Goal: Task Accomplishment & Management: Manage account settings

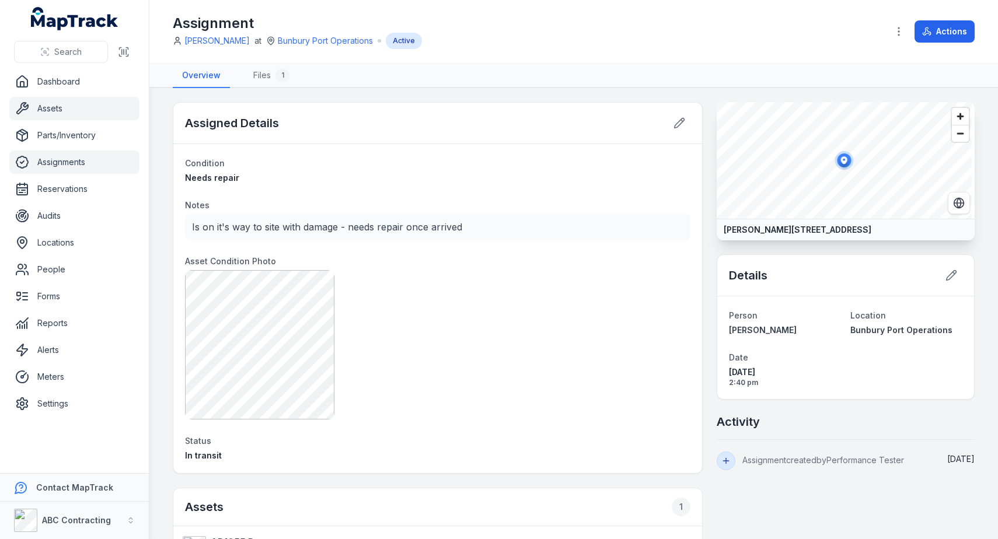
click at [55, 110] on link "Assets" at bounding box center [74, 108] width 130 height 23
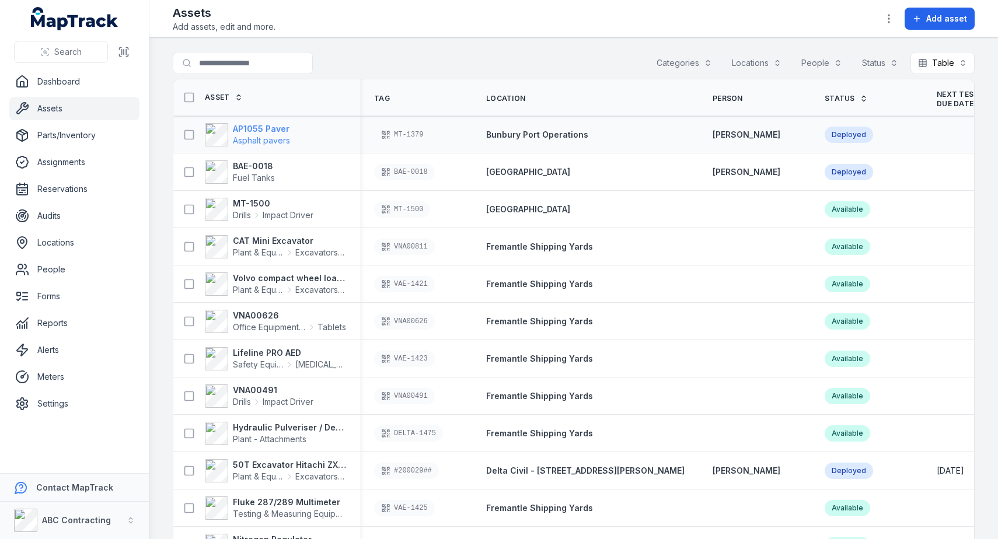
click at [278, 128] on strong "AP1055 Paver" at bounding box center [261, 129] width 57 height 12
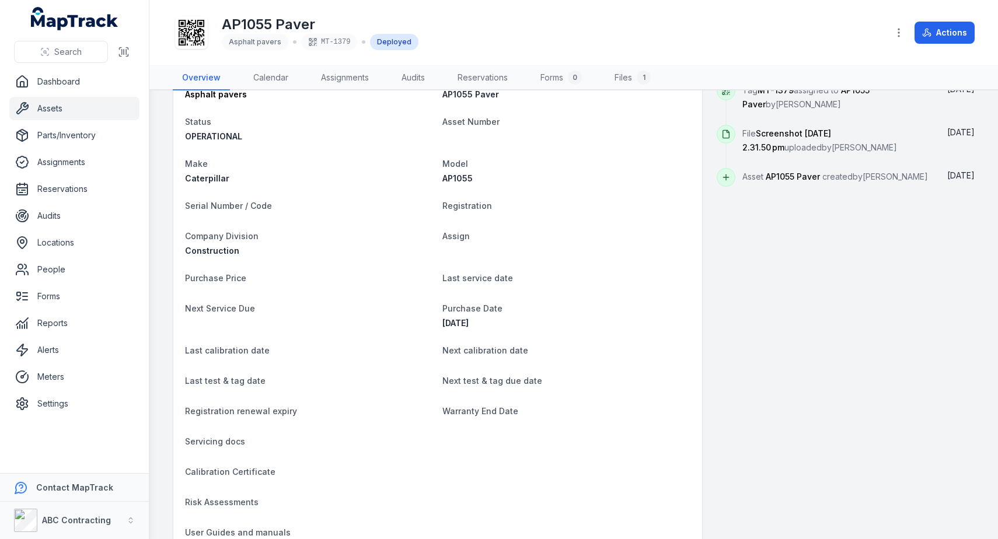
scroll to position [607, 0]
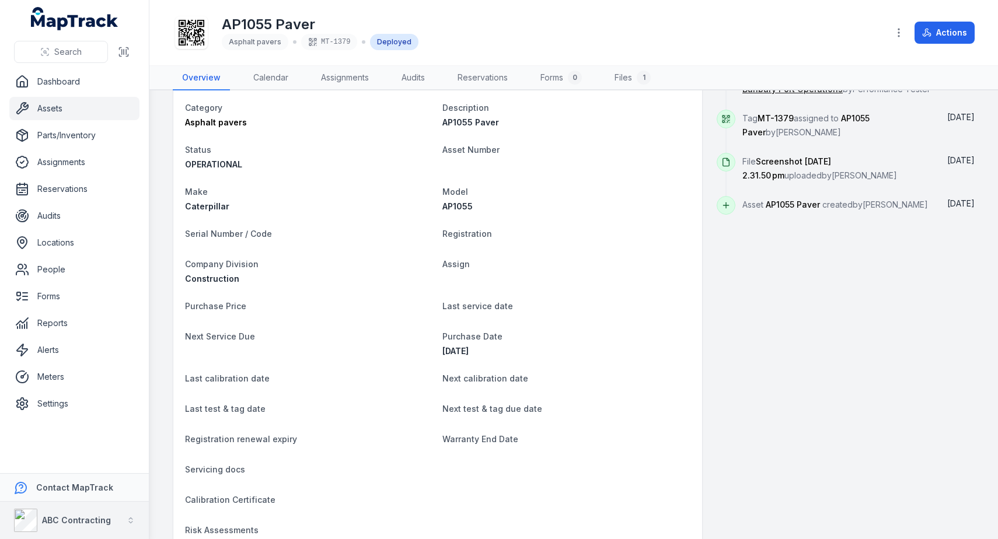
click at [89, 523] on strong "ABC Contracting" at bounding box center [76, 520] width 69 height 10
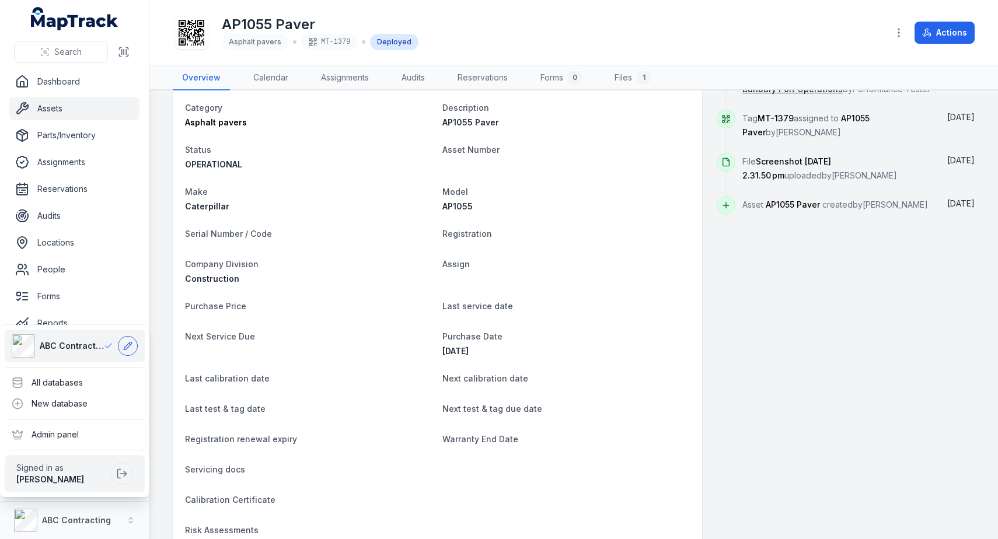
click at [121, 351] on button at bounding box center [128, 346] width 20 height 20
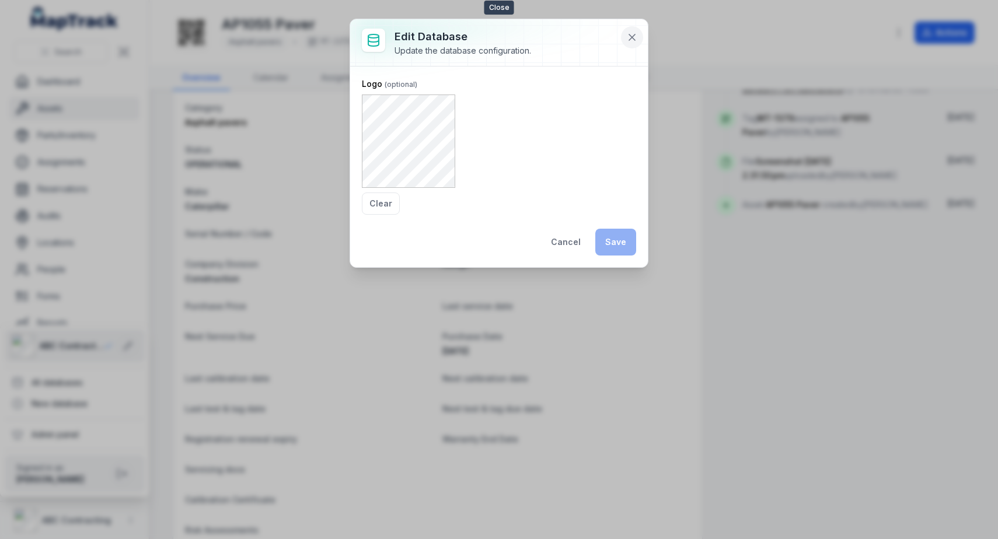
click at [627, 36] on icon at bounding box center [632, 38] width 12 height 12
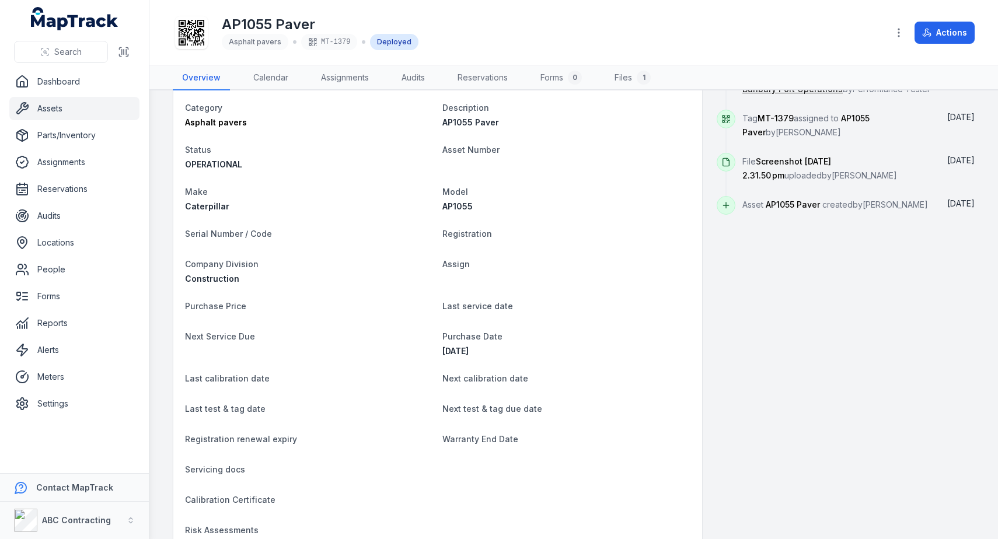
click at [75, 104] on link "Assets" at bounding box center [74, 108] width 130 height 23
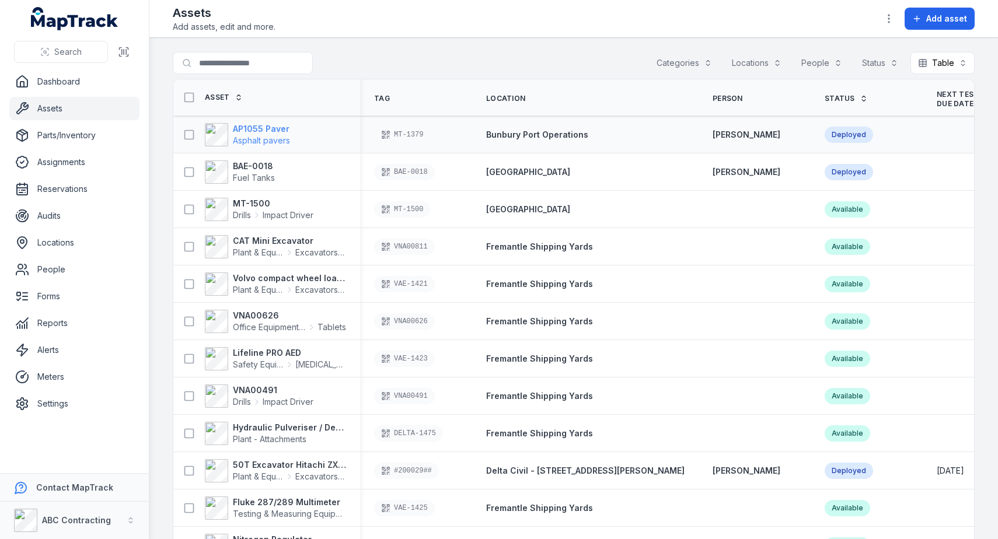
click at [259, 127] on strong "AP1055 Paver" at bounding box center [261, 129] width 57 height 12
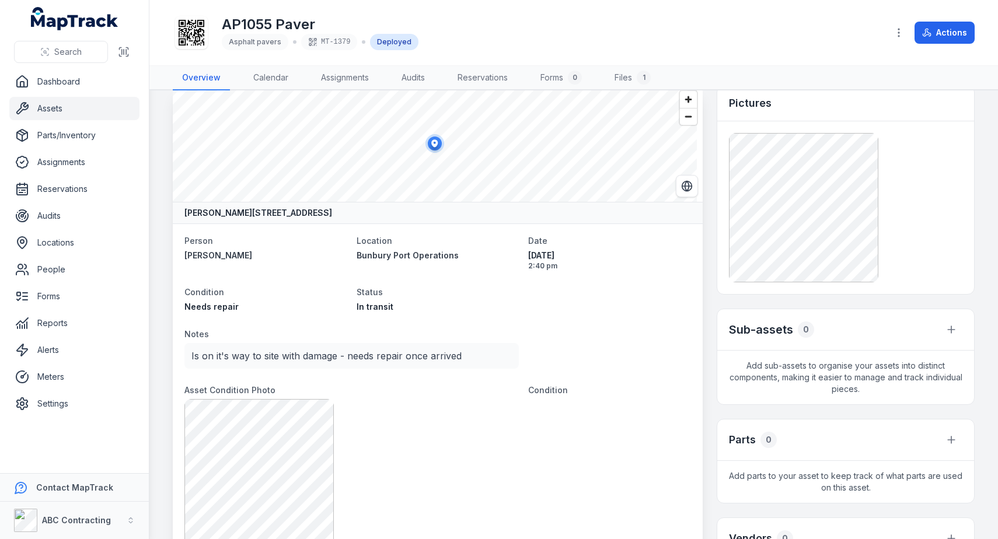
scroll to position [13, 0]
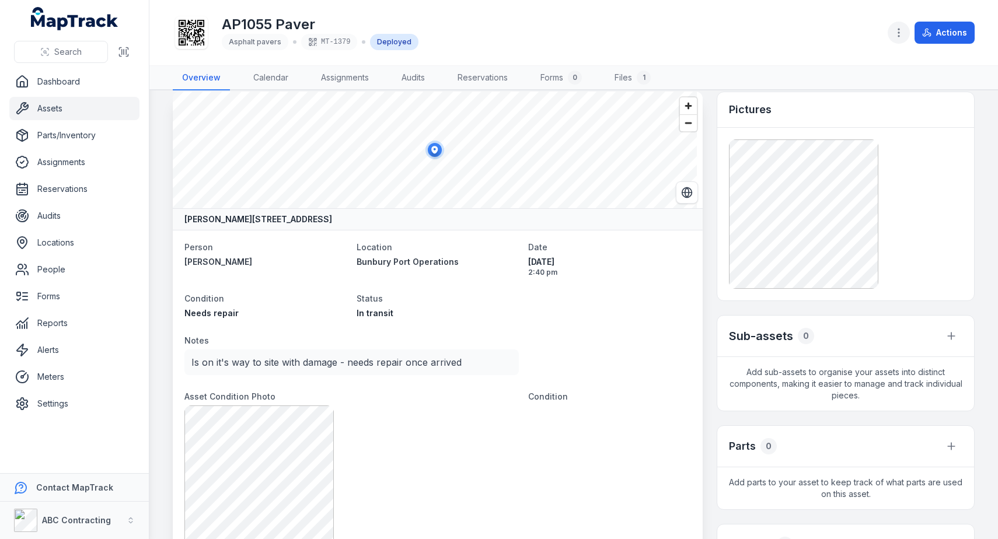
click at [898, 33] on icon "button" at bounding box center [899, 33] width 12 height 12
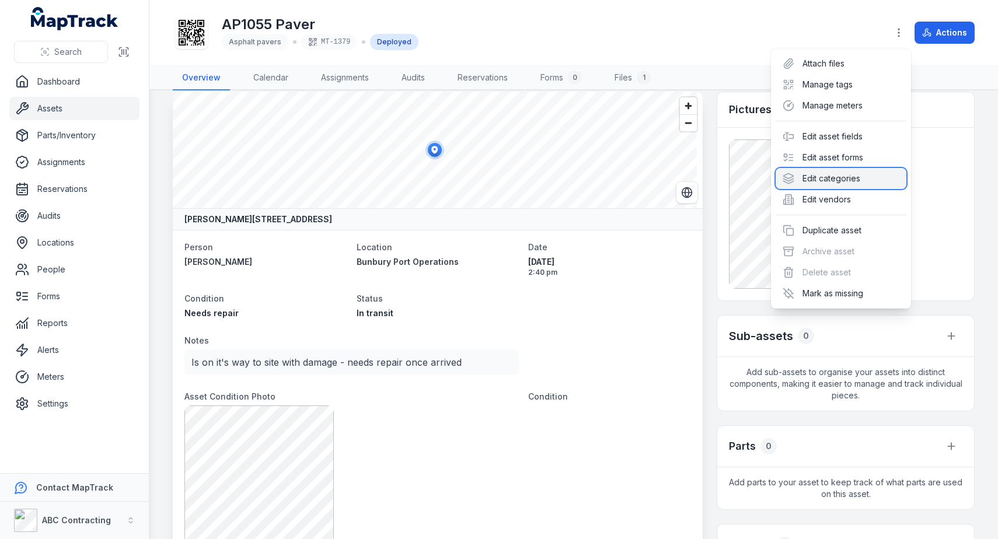
click at [846, 176] on div "Edit categories" at bounding box center [841, 178] width 131 height 21
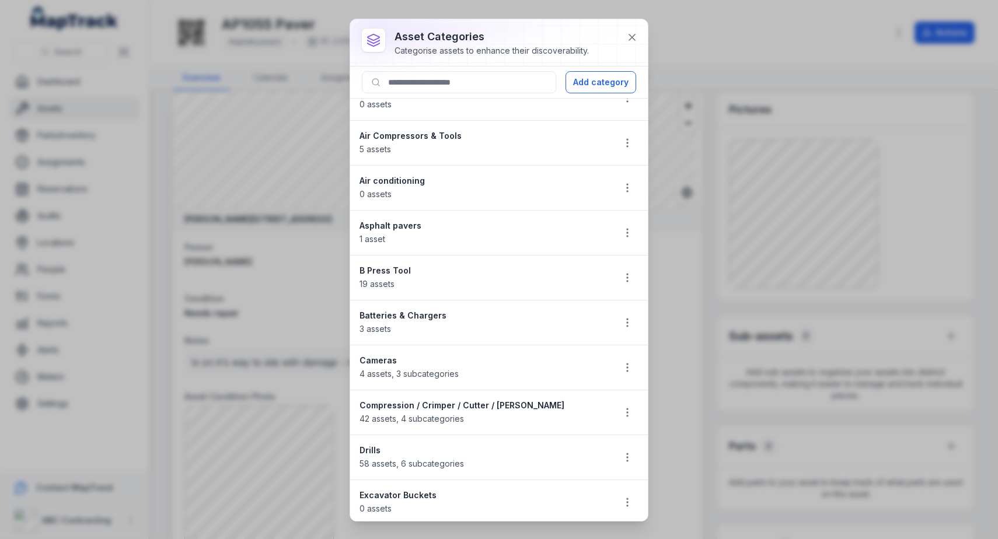
scroll to position [23, 0]
click at [616, 232] on button "button" at bounding box center [627, 232] width 22 height 22
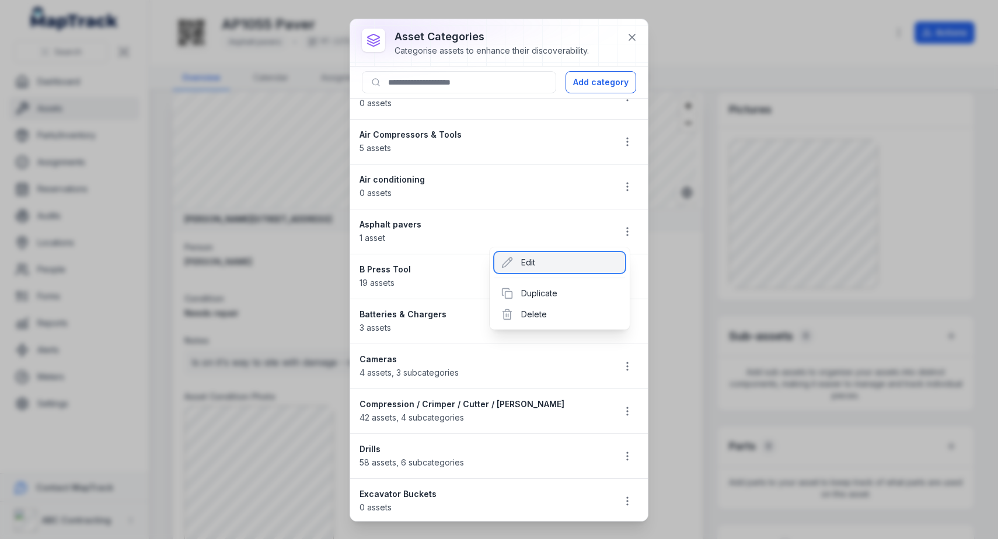
click at [521, 258] on div "Edit" at bounding box center [559, 262] width 131 height 21
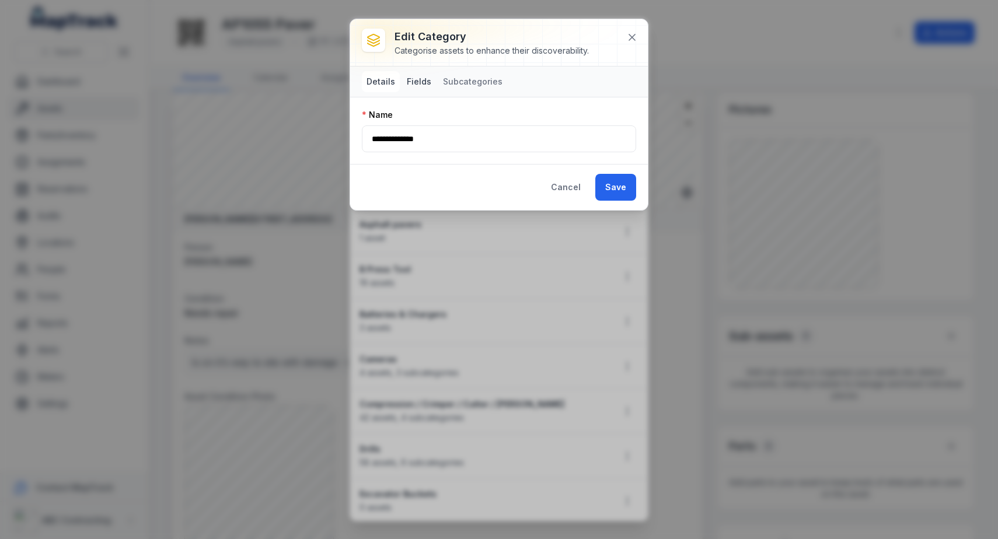
click at [423, 80] on button "Fields" at bounding box center [419, 81] width 34 height 21
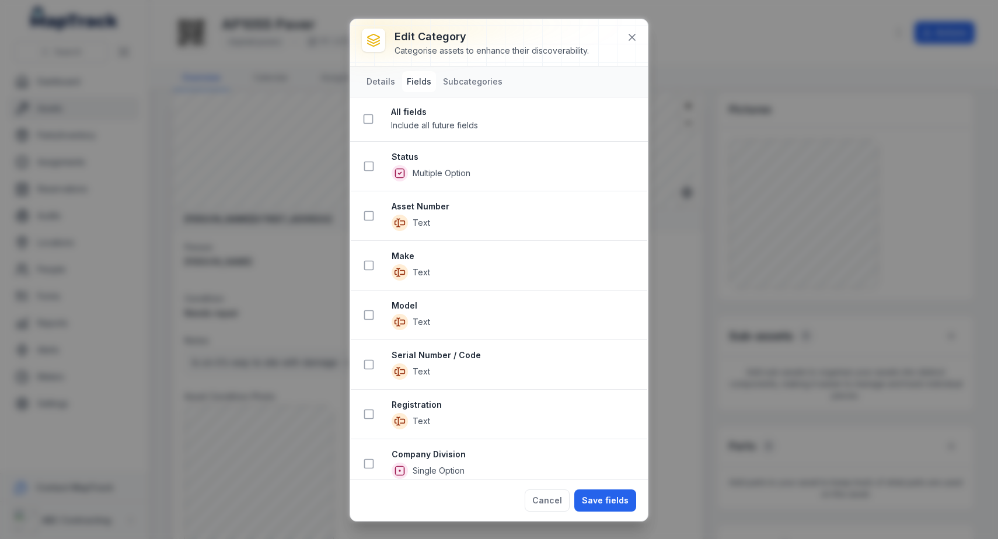
scroll to position [19, 0]
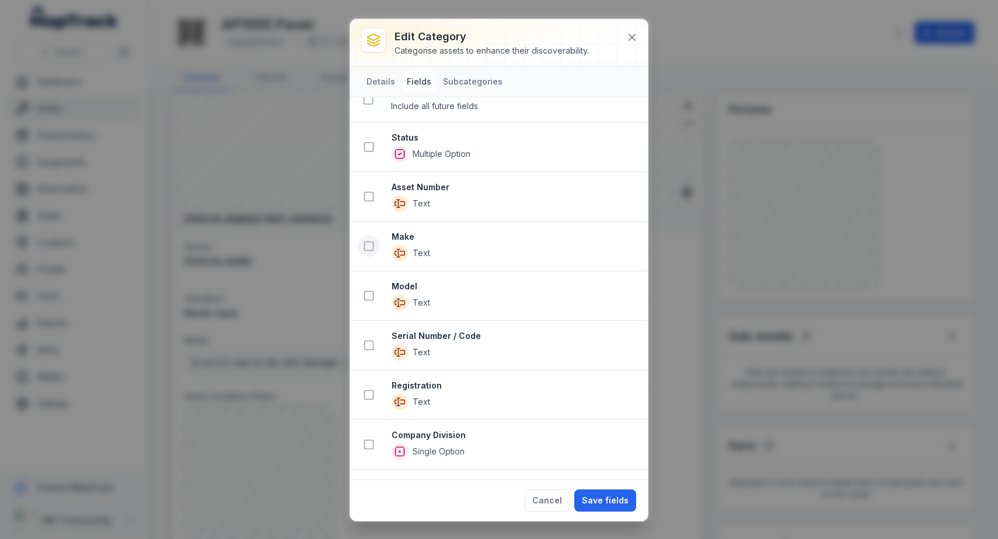
click at [371, 242] on icon at bounding box center [369, 246] width 12 height 12
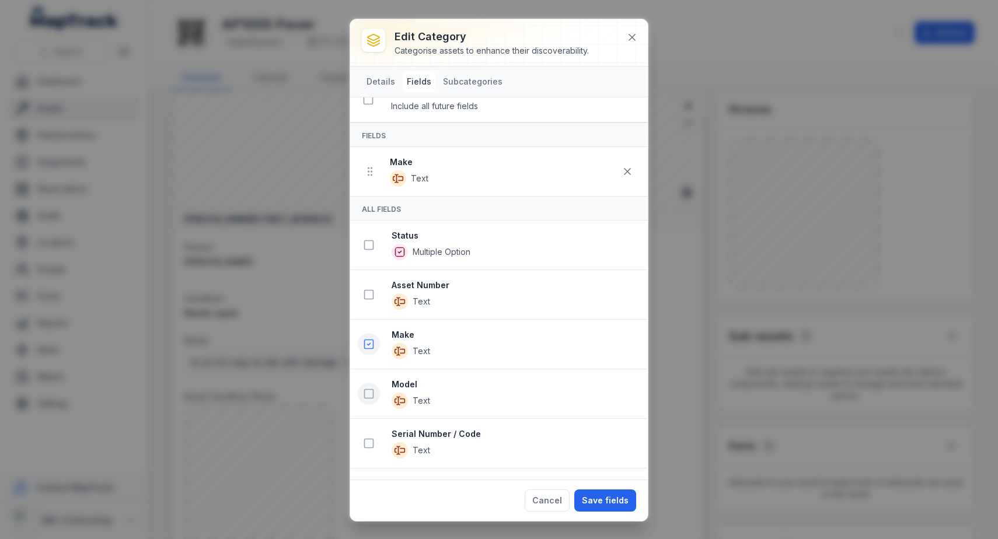
click at [365, 390] on rect at bounding box center [369, 394] width 9 height 9
click at [373, 294] on rect at bounding box center [369, 295] width 9 height 9
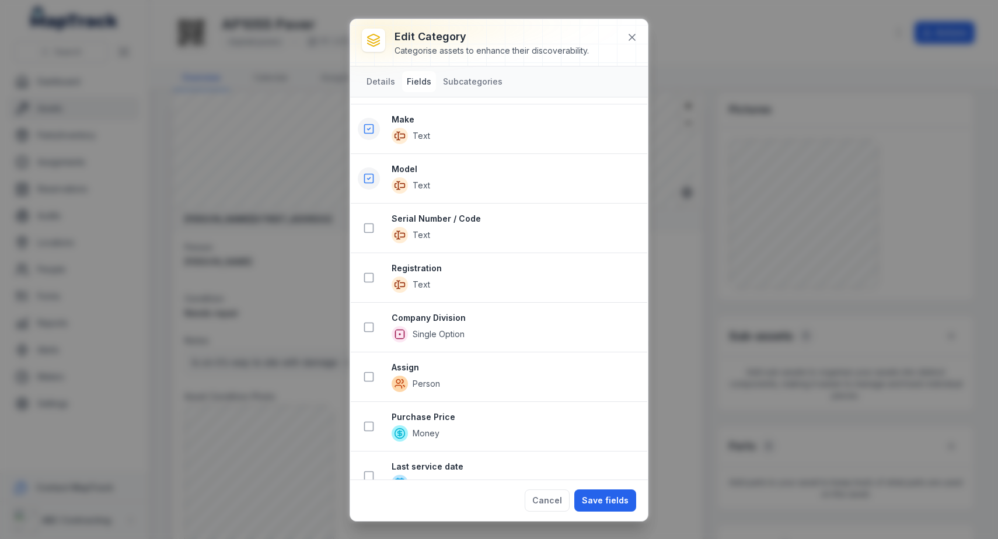
scroll to position [335, 0]
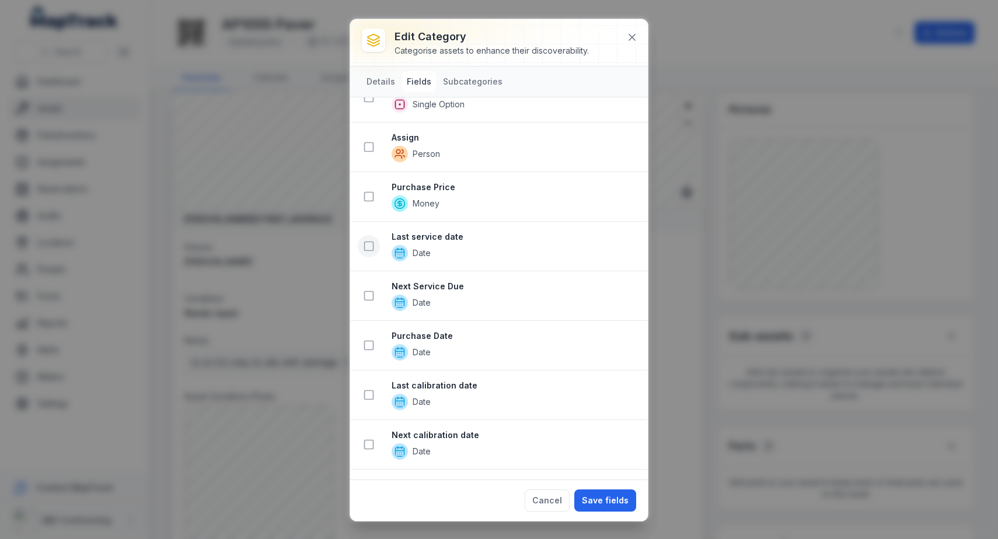
click at [369, 250] on icon at bounding box center [369, 246] width 12 height 12
click at [367, 292] on icon at bounding box center [369, 296] width 12 height 12
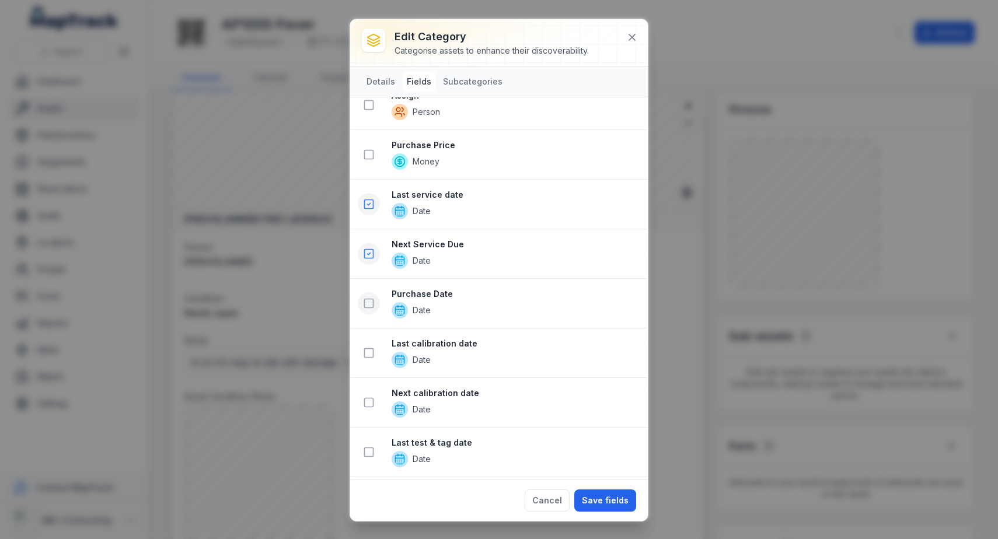
click at [367, 309] on button at bounding box center [369, 303] width 22 height 22
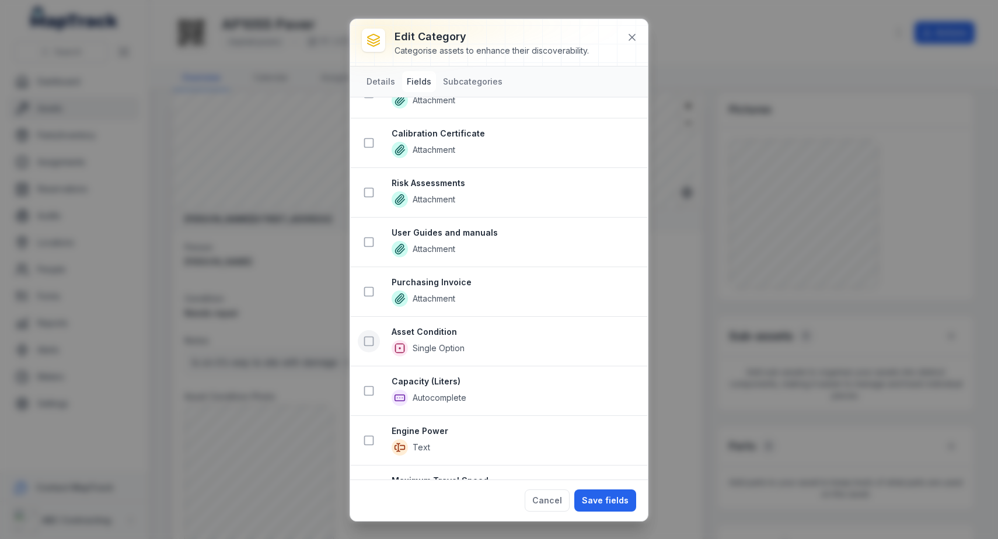
scroll to position [1317, 0]
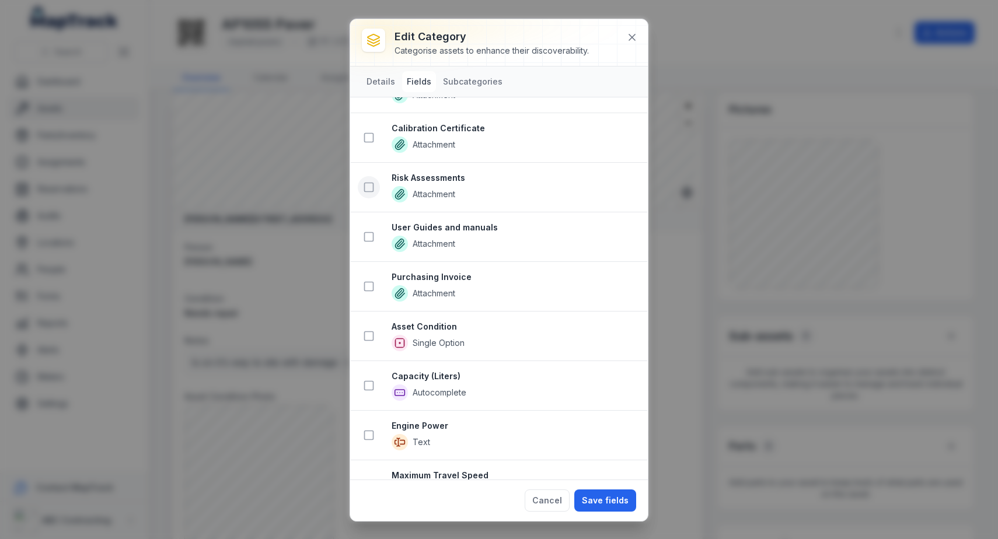
click at [374, 183] on icon at bounding box center [369, 188] width 12 height 12
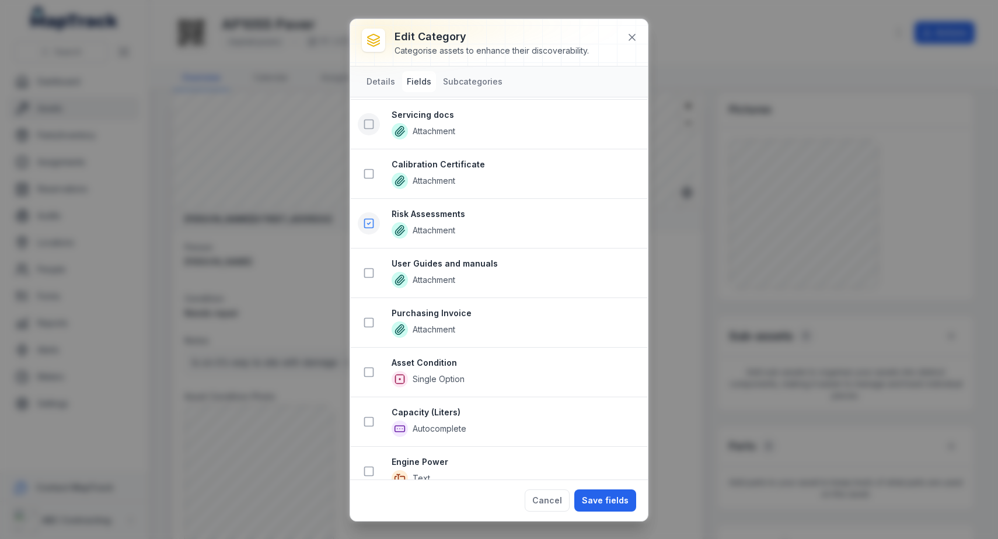
click at [363, 125] on icon at bounding box center [369, 124] width 12 height 12
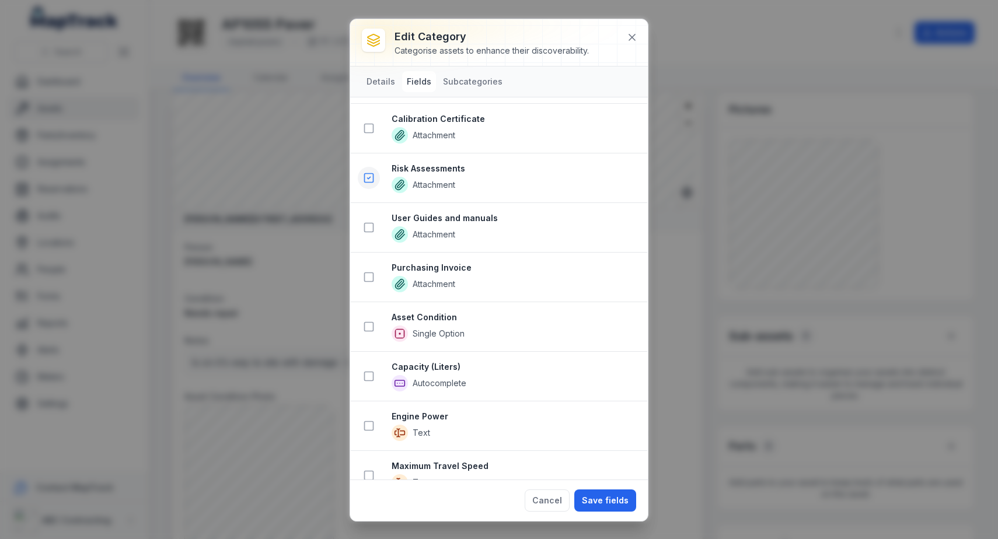
scroll to position [1447, 0]
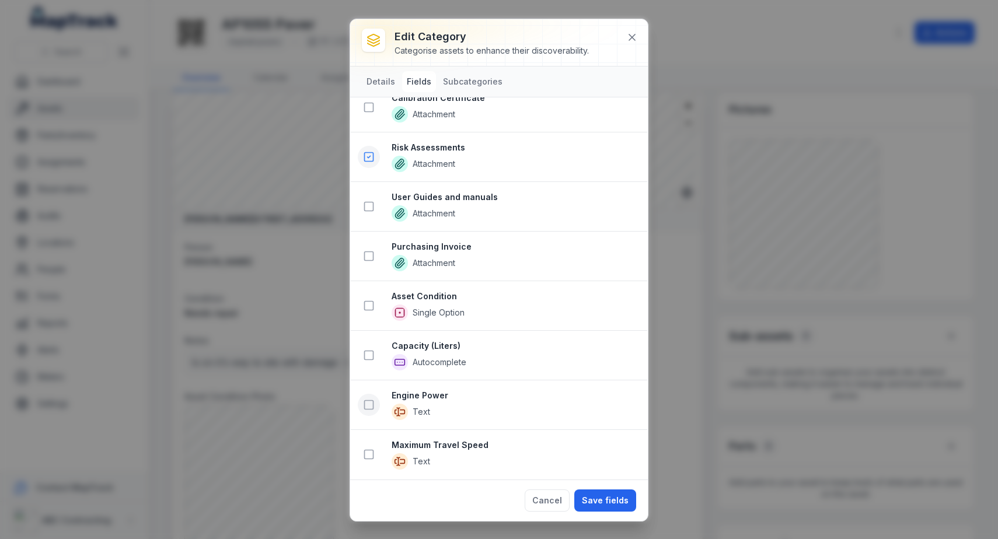
click at [365, 405] on rect at bounding box center [369, 405] width 9 height 9
click at [369, 458] on icon at bounding box center [369, 455] width 12 height 12
click at [630, 509] on button "Save fields" at bounding box center [605, 501] width 62 height 22
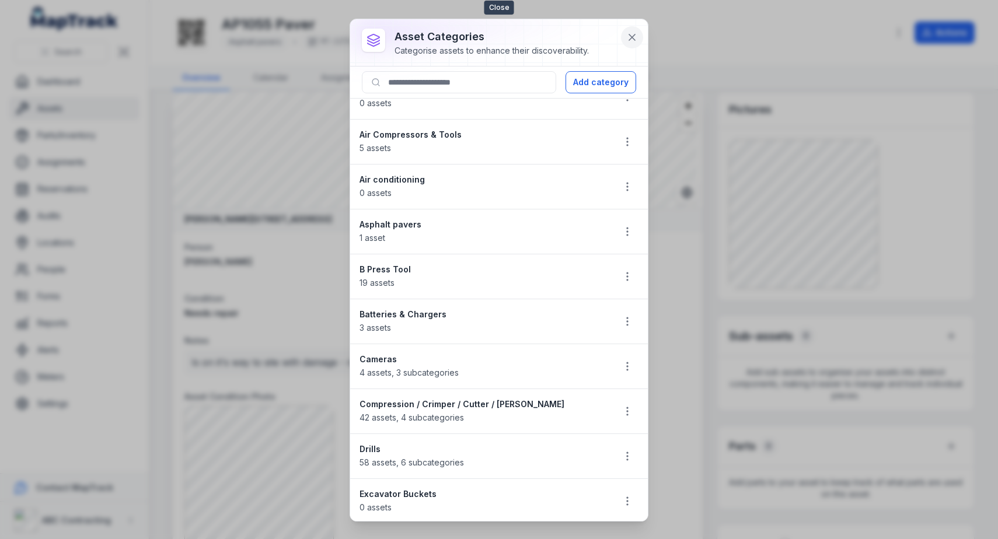
click at [629, 37] on icon at bounding box center [632, 38] width 12 height 12
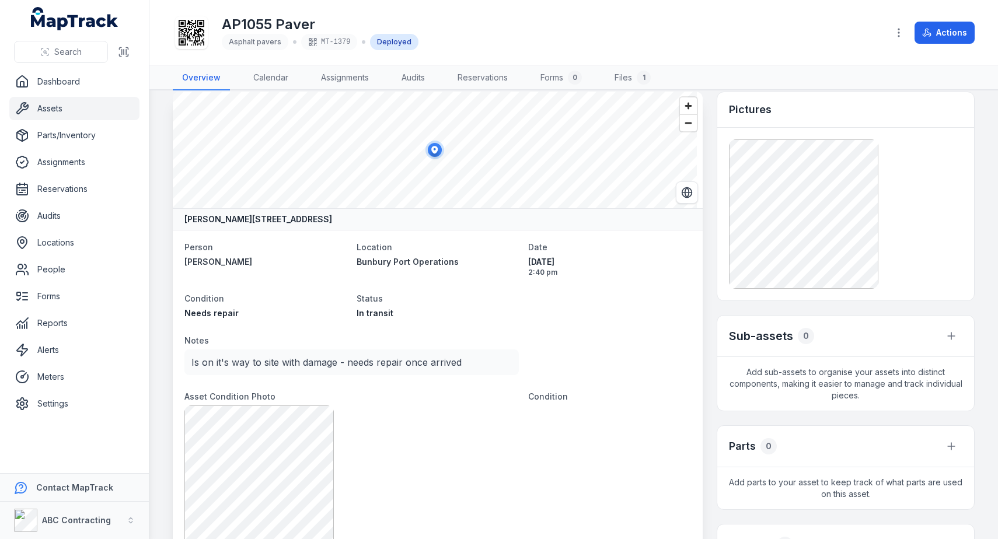
click at [628, 39] on div "AP1055 Paver Asphalt pavers MT-1379 Deployed" at bounding box center [526, 32] width 706 height 37
